Goal: Transaction & Acquisition: Purchase product/service

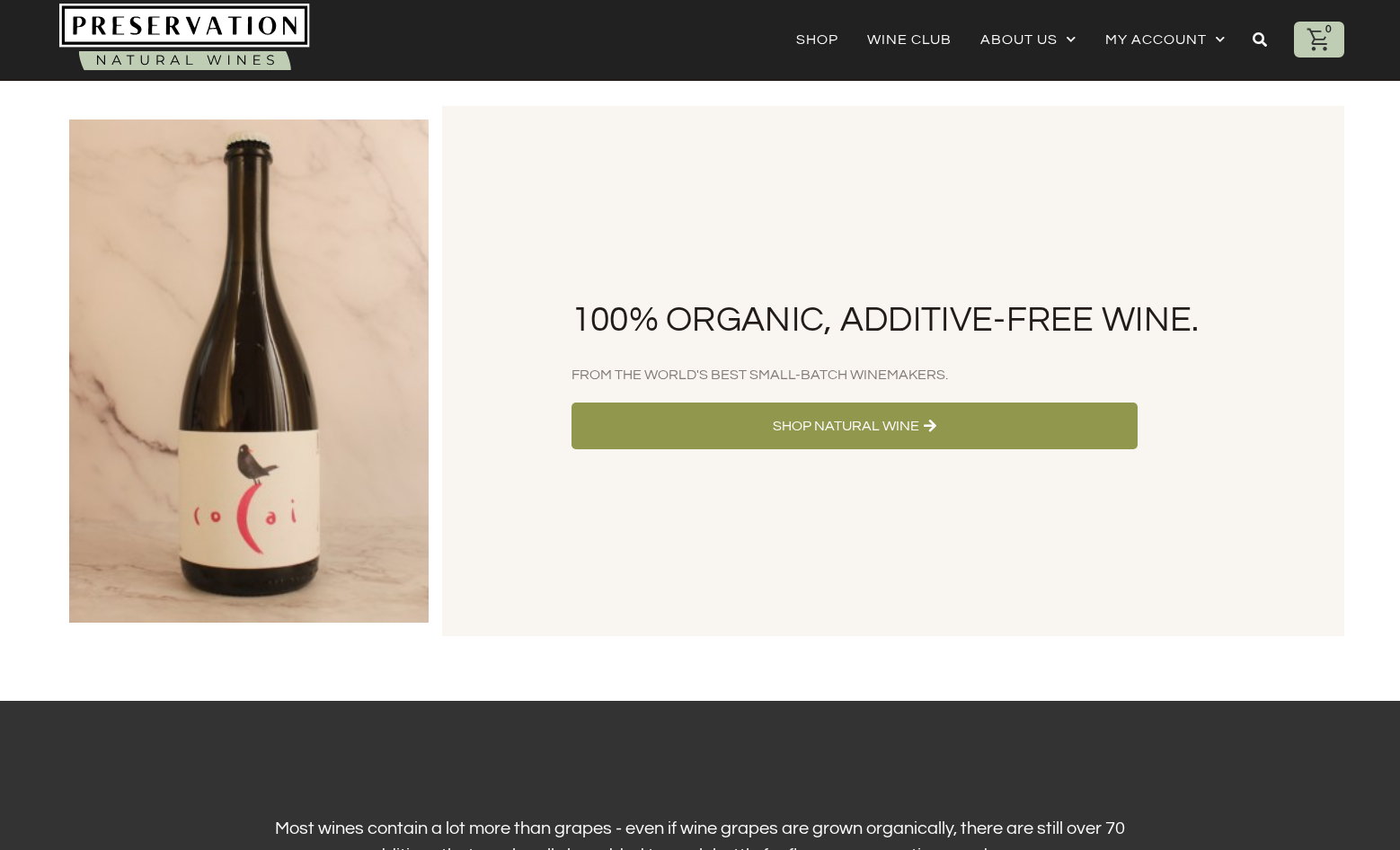
scroll to position [628, 0]
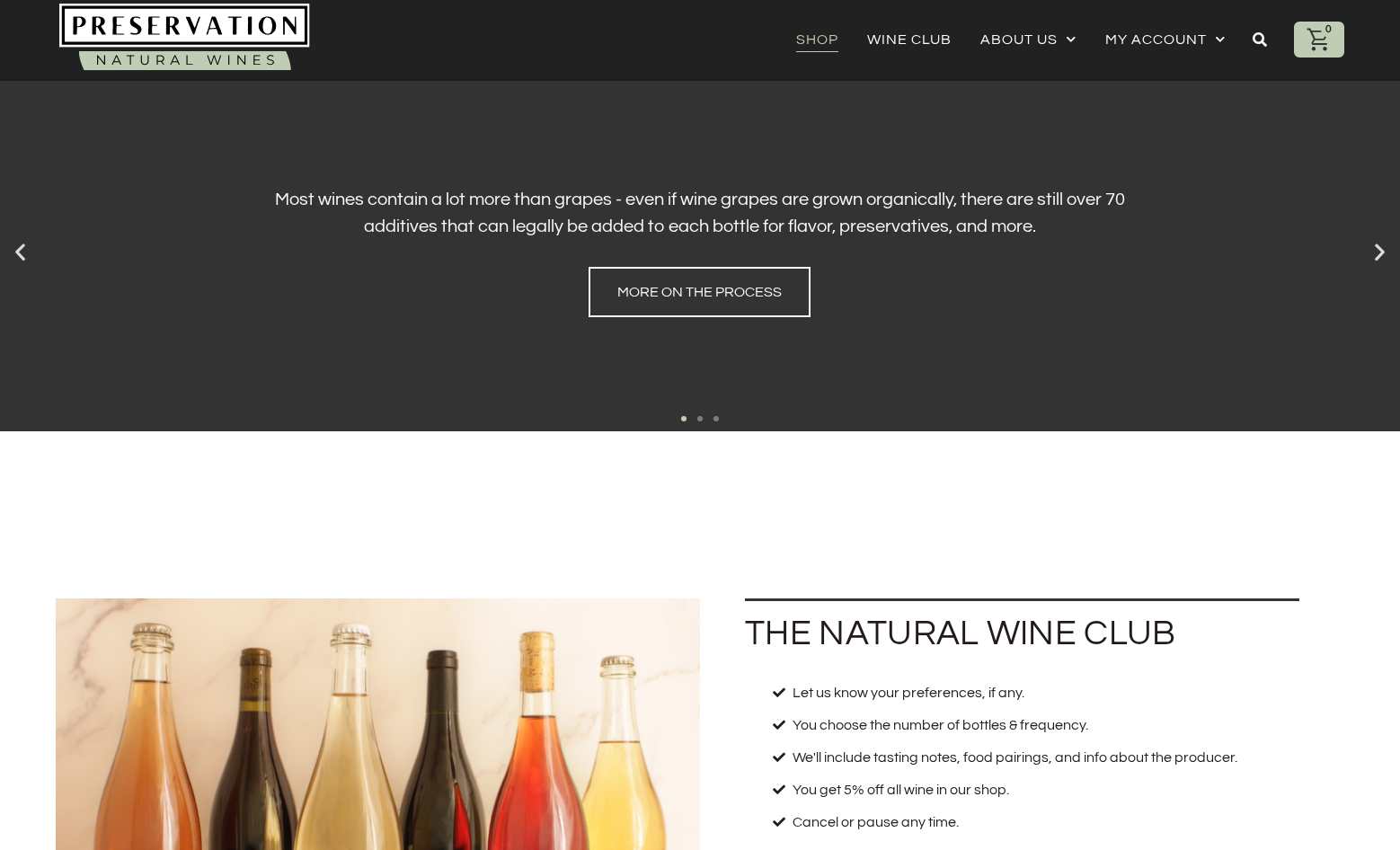
click at [814, 51] on link "Shop" at bounding box center [817, 39] width 42 height 25
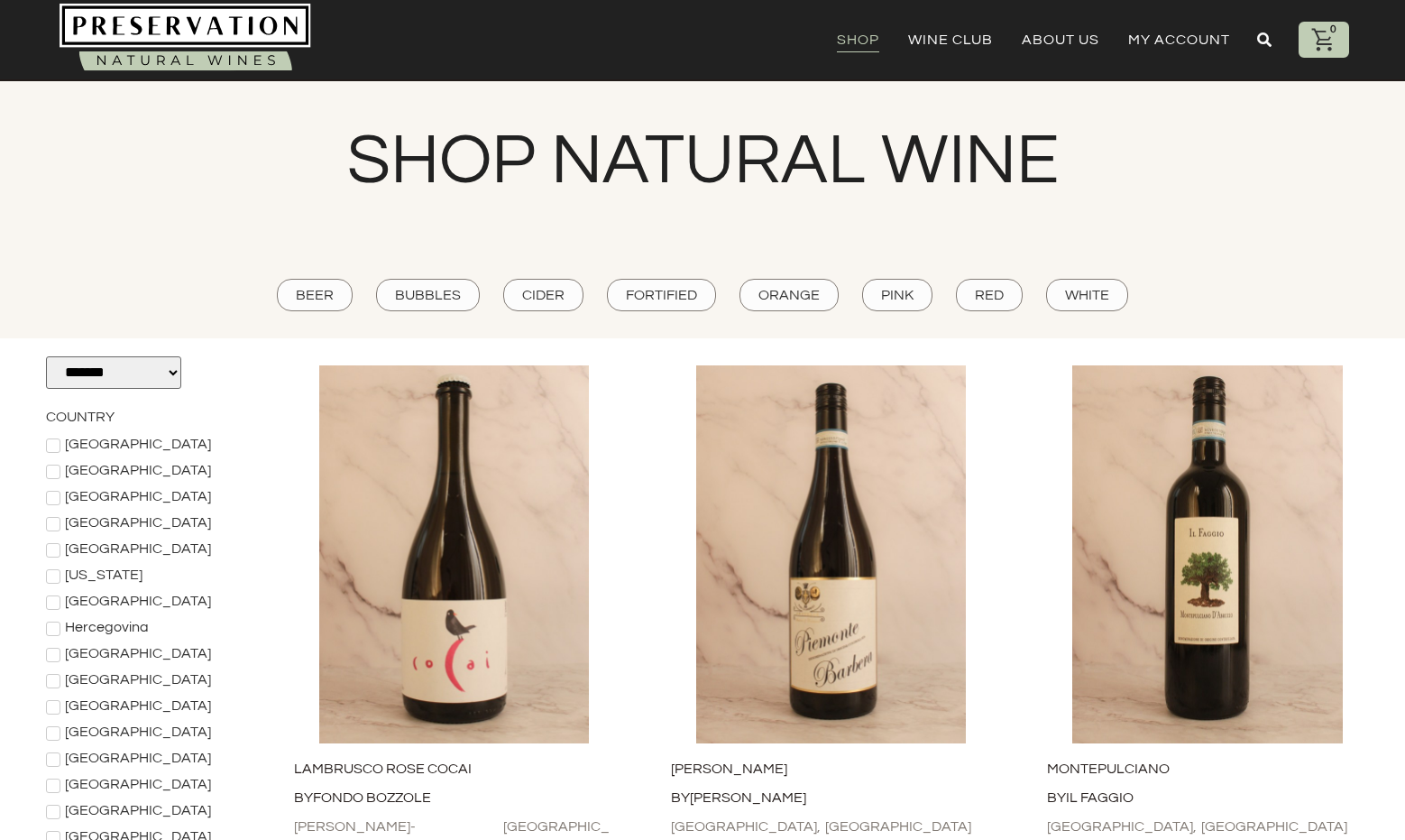
click at [416, 632] on e-page-transition at bounding box center [702, 420] width 1405 height 840
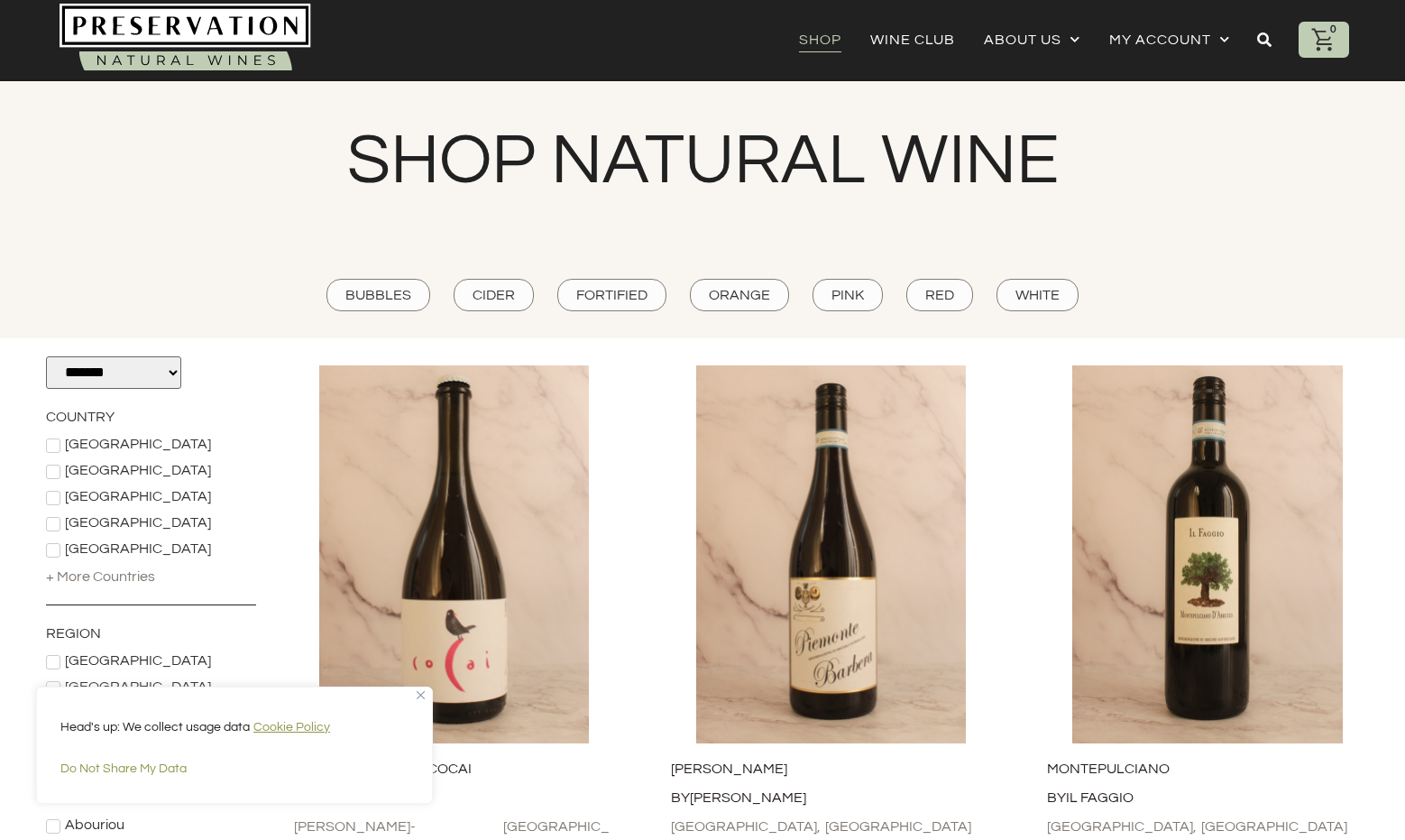
click at [422, 695] on img "Close" at bounding box center [420, 695] width 9 height 9
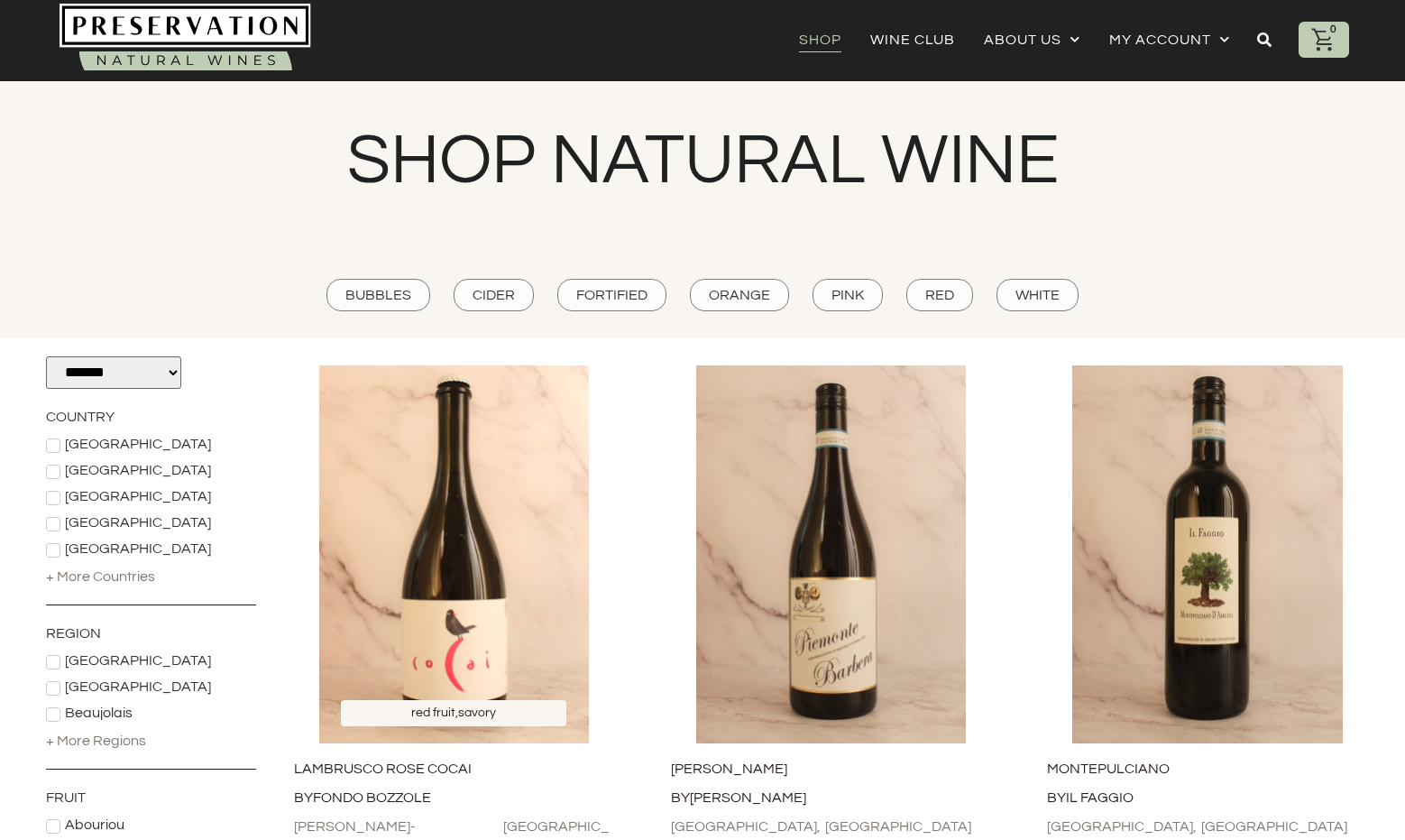
click at [500, 705] on div "red fruit , savory" at bounding box center [453, 713] width 225 height 27
click at [468, 628] on img at bounding box center [453, 555] width 341 height 378
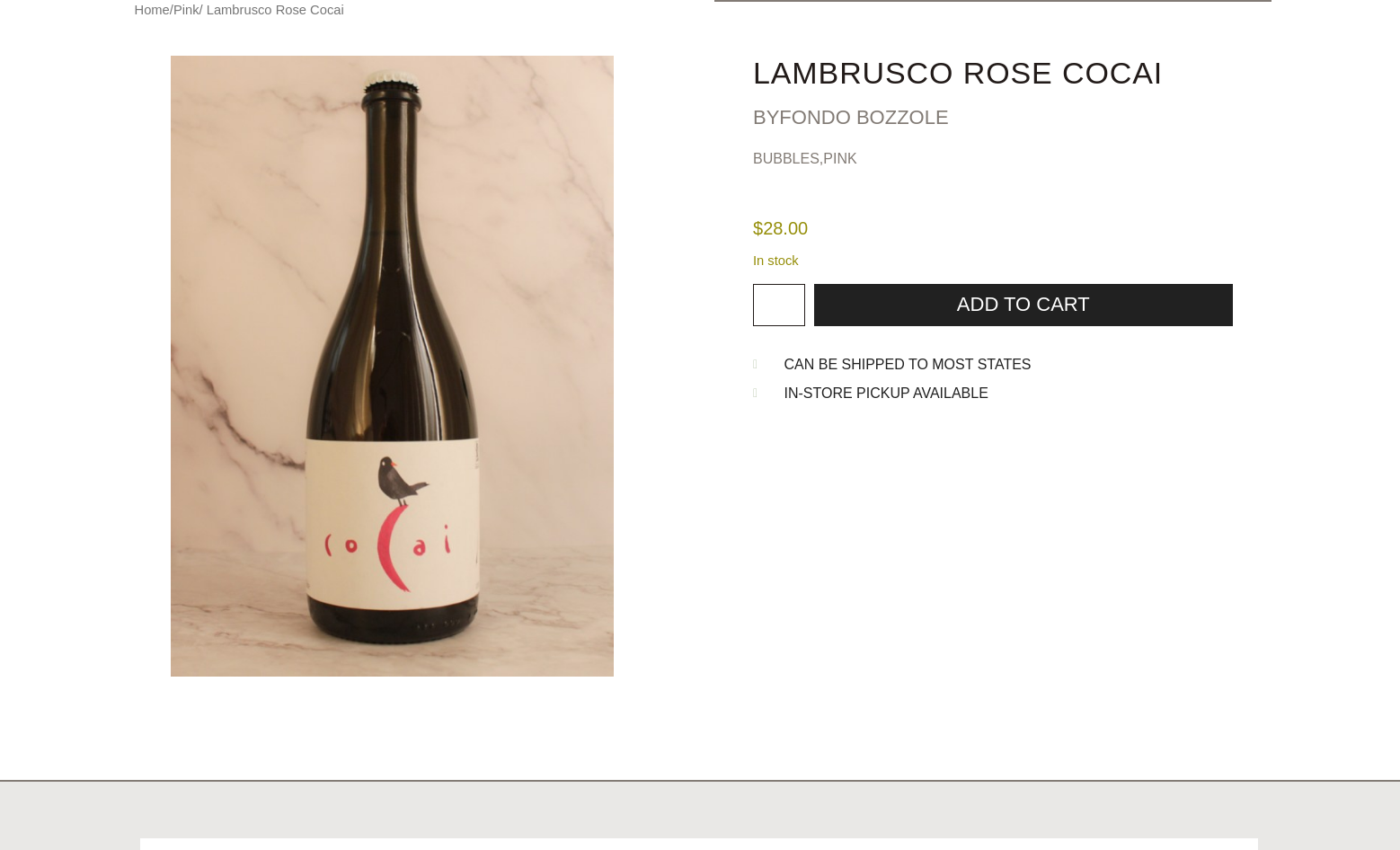
scroll to position [89, 0]
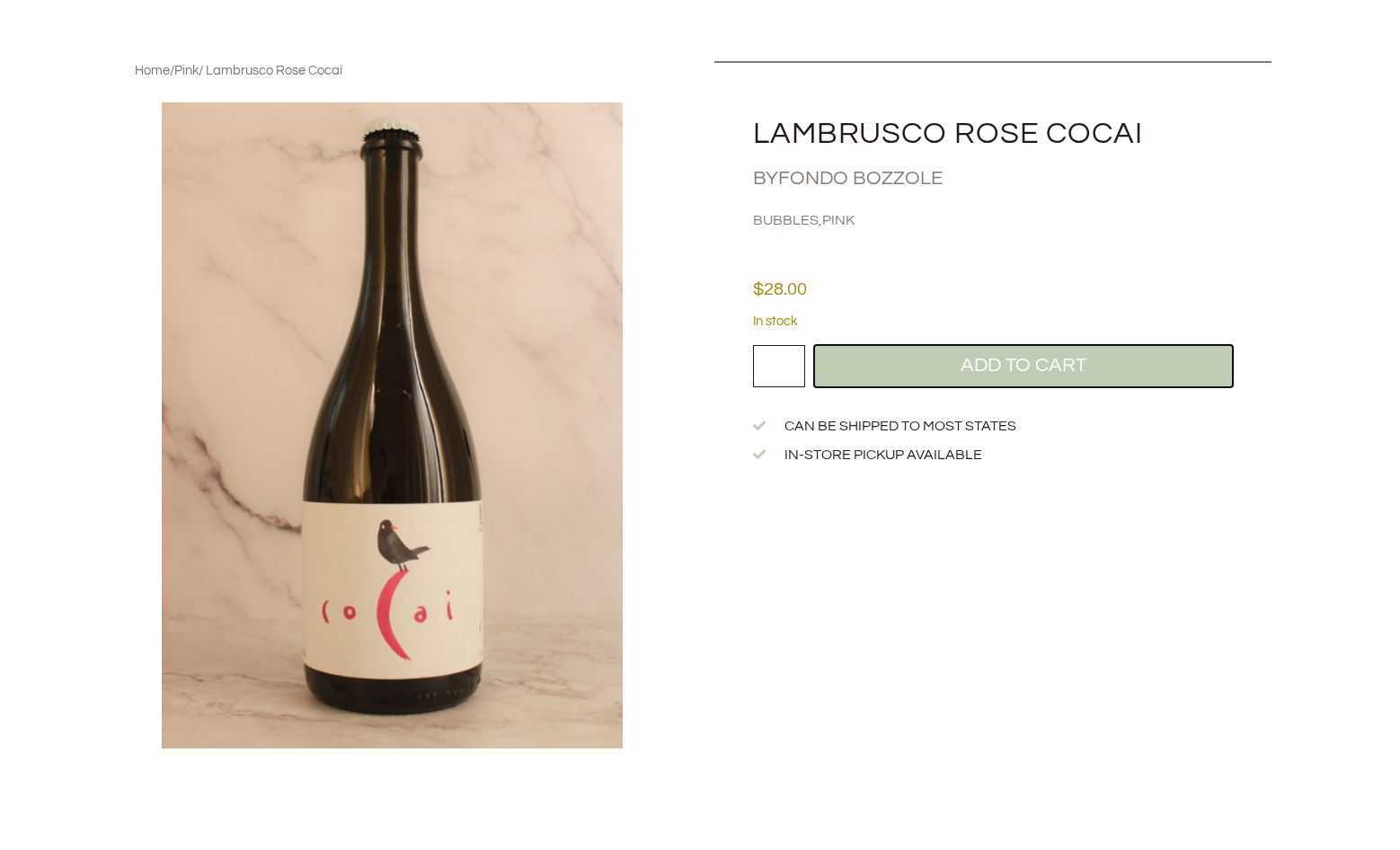
click at [978, 374] on button "Add to cart" at bounding box center [1022, 366] width 418 height 42
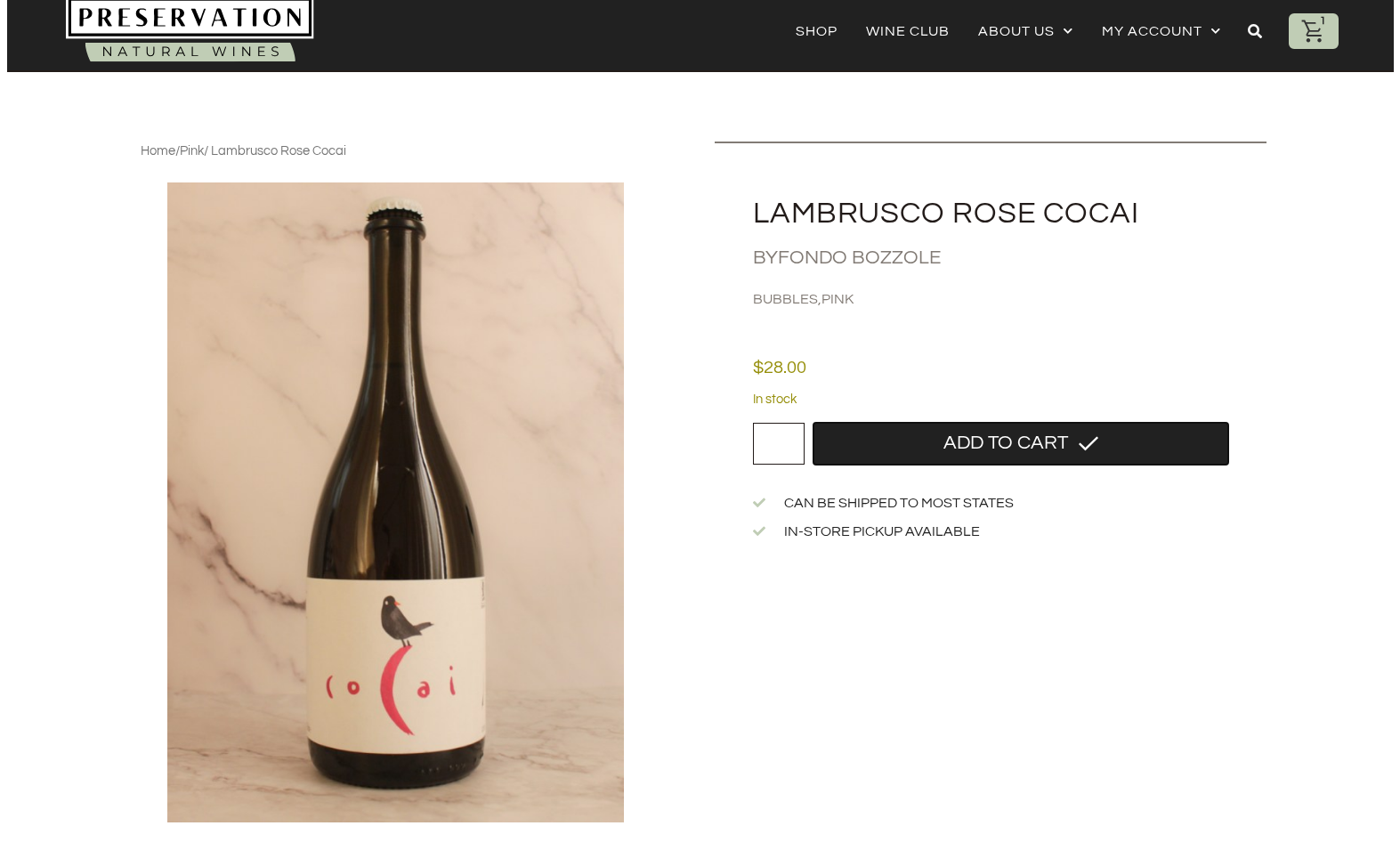
scroll to position [0, 0]
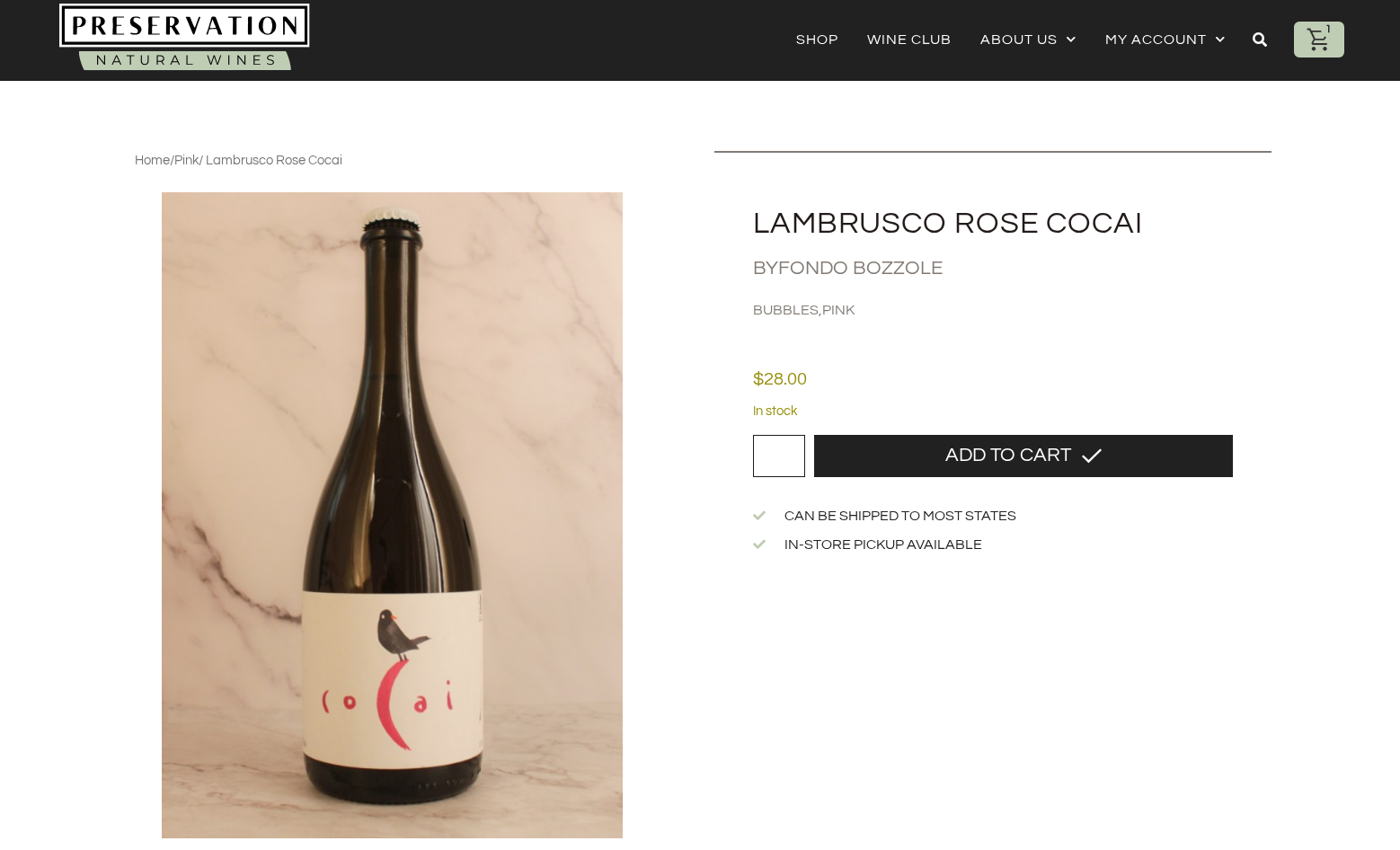
click at [1327, 46] on icon at bounding box center [1319, 39] width 27 height 27
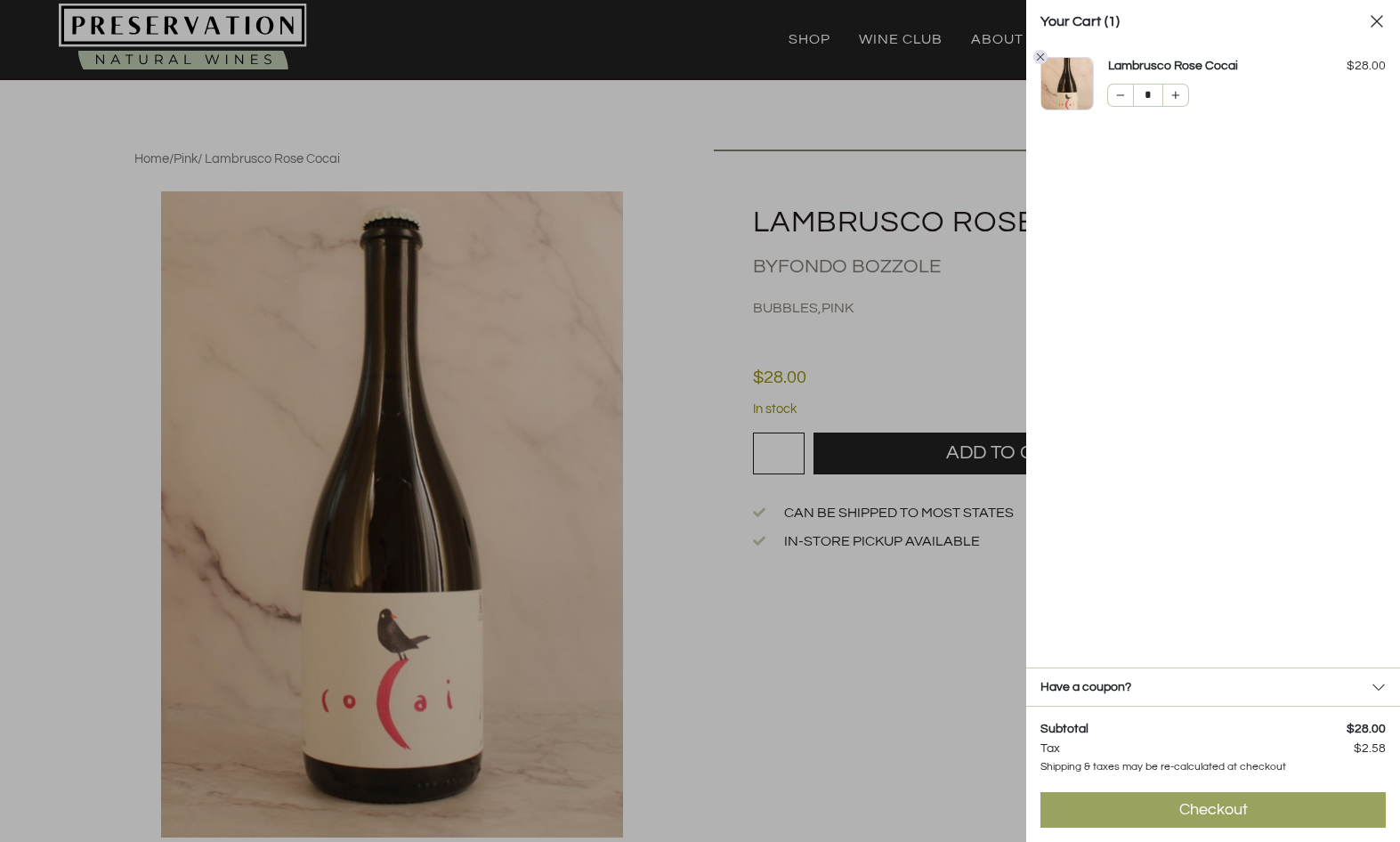
click at [1269, 813] on link "Checkout $ 30.58" at bounding box center [1213, 810] width 346 height 36
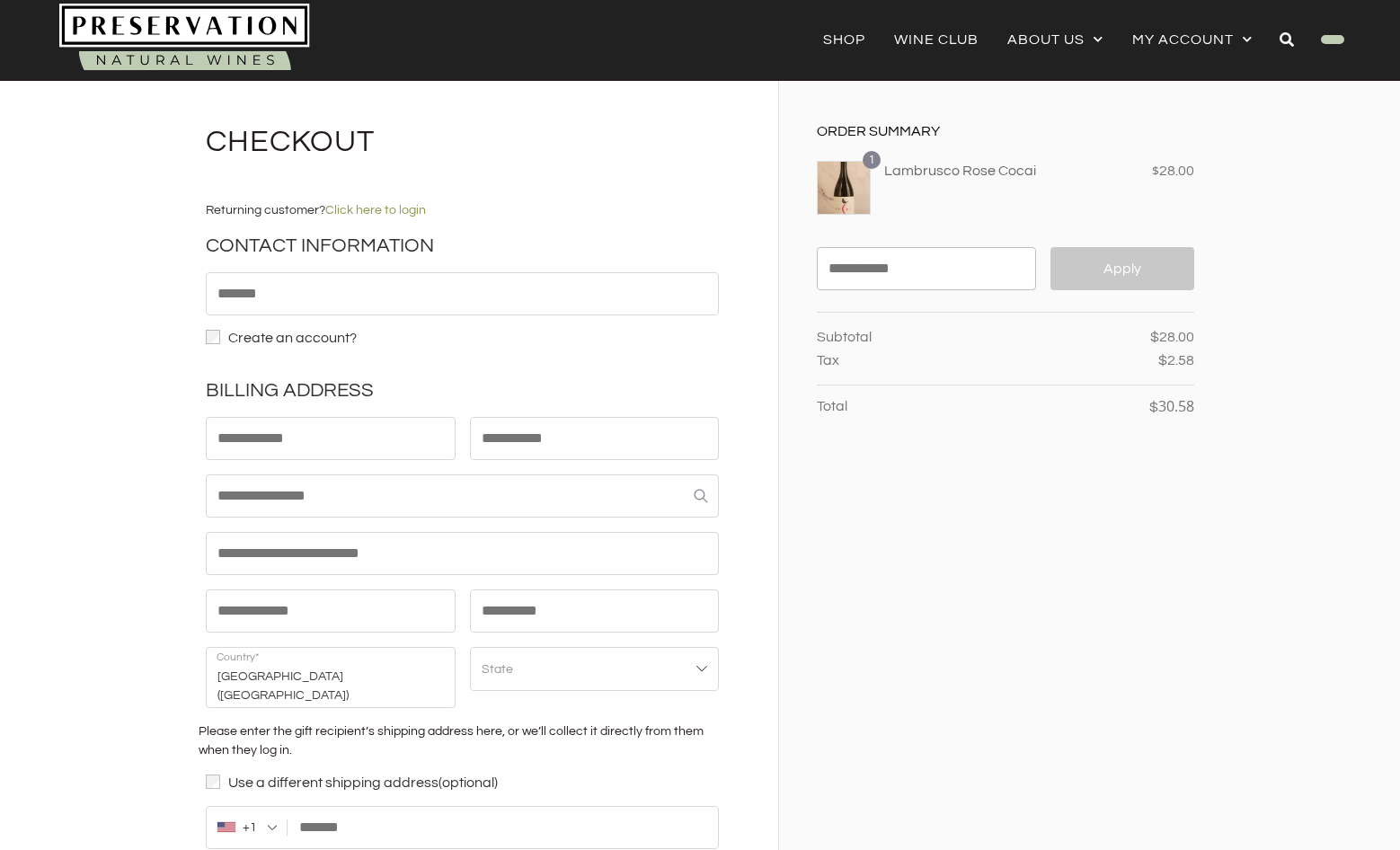
click at [148, 31] on img at bounding box center [185, 40] width 251 height 72
